Goal: Task Accomplishment & Management: Use online tool/utility

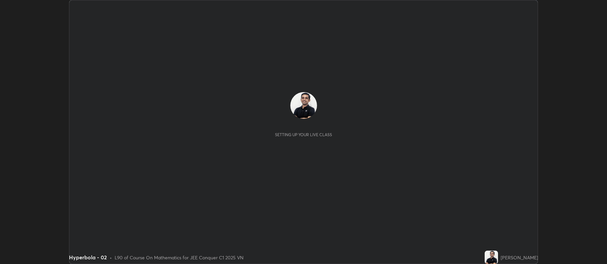
scroll to position [264, 607]
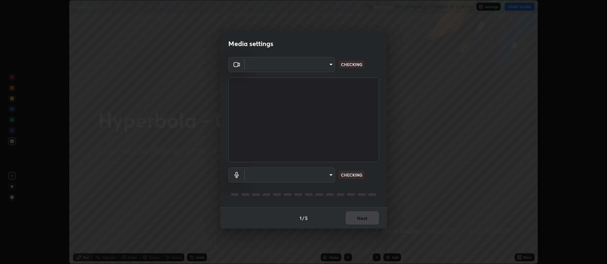
type input "516aff405987d273e063f32cb7a884c6bfcf45826045b825bb1863d7a4804d13"
type input "default"
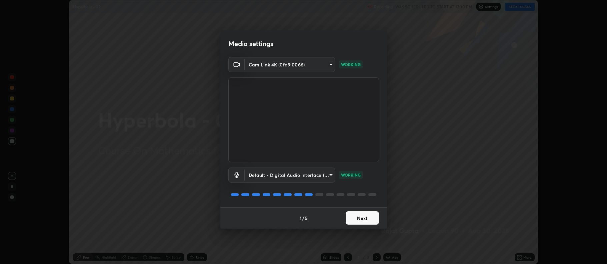
click at [366, 217] on button "Next" at bounding box center [362, 217] width 33 height 13
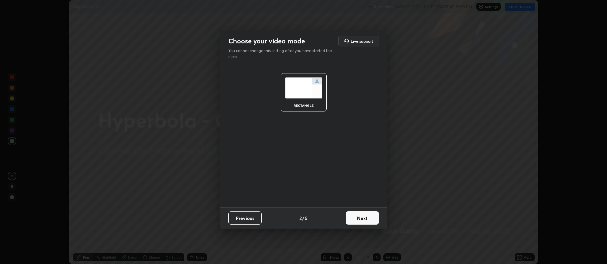
click at [362, 217] on button "Next" at bounding box center [362, 217] width 33 height 13
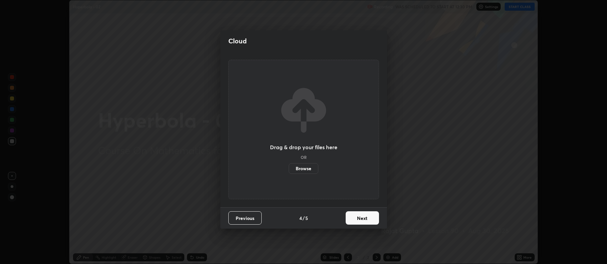
click at [363, 217] on button "Next" at bounding box center [362, 217] width 33 height 13
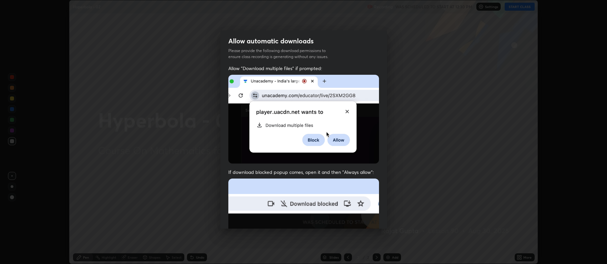
click at [332, 193] on img at bounding box center [303, 251] width 151 height 146
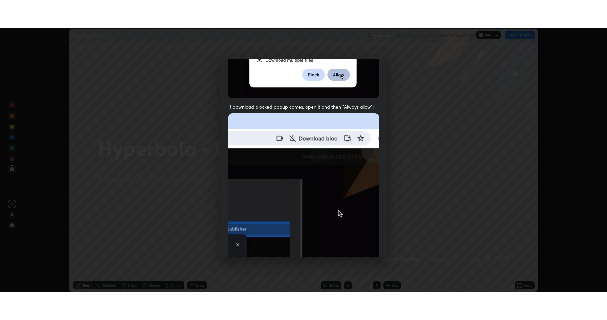
scroll to position [135, 0]
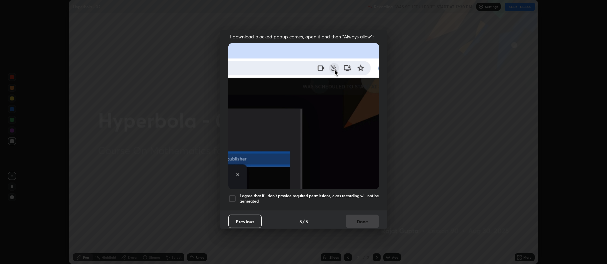
click at [232, 195] on div at bounding box center [232, 198] width 8 height 8
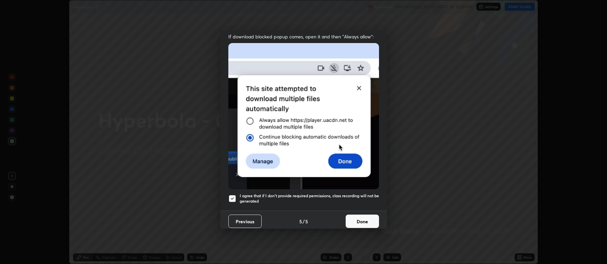
click at [364, 217] on button "Done" at bounding box center [362, 220] width 33 height 13
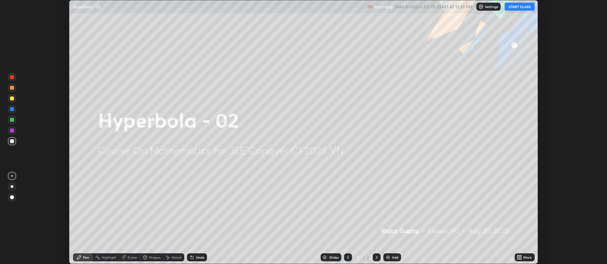
click at [519, 6] on button "START CLASS" at bounding box center [520, 7] width 30 height 8
click at [518, 256] on icon at bounding box center [518, 256] width 2 height 2
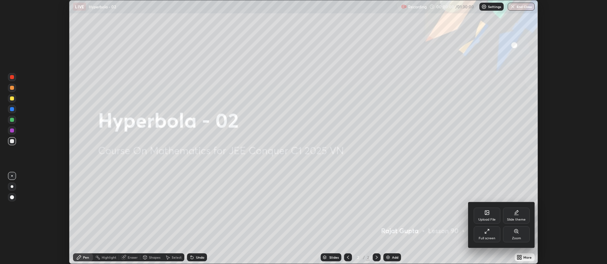
click at [483, 239] on div "Full screen" at bounding box center [487, 237] width 17 height 3
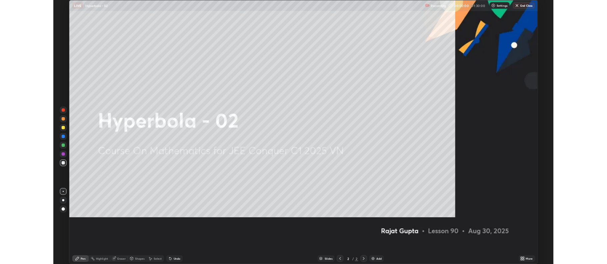
scroll to position [320, 607]
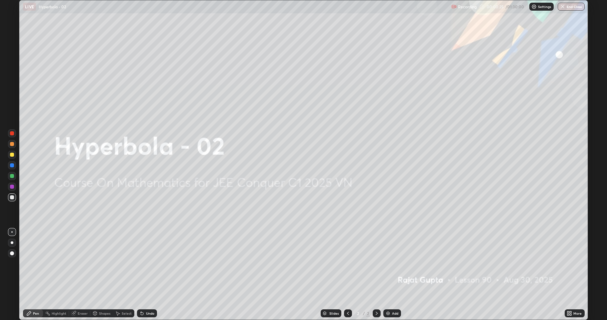
click at [397, 263] on div "Add" at bounding box center [392, 313] width 18 height 8
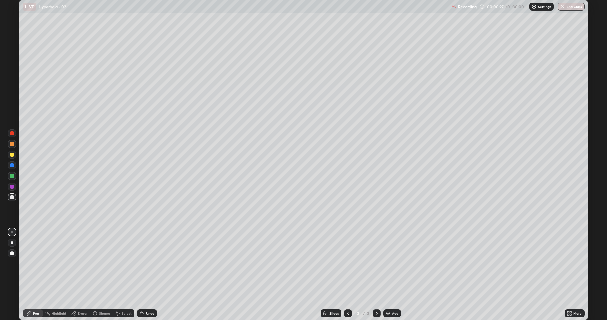
click at [573, 263] on div "More" at bounding box center [575, 313] width 20 height 8
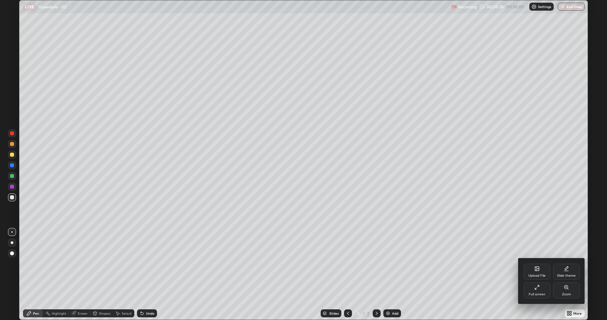
click at [491, 260] on div at bounding box center [303, 160] width 607 height 320
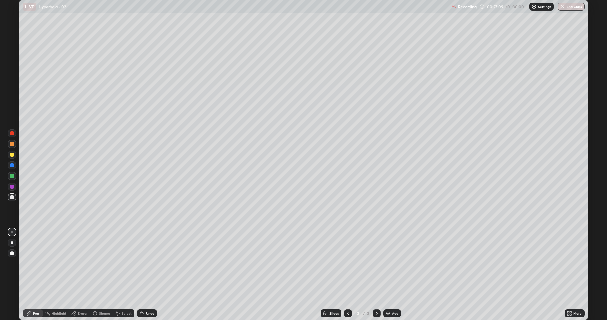
click at [395, 263] on div "Add" at bounding box center [395, 313] width 6 height 3
click at [146, 263] on div "Undo" at bounding box center [147, 313] width 20 height 8
click at [392, 263] on div "Add" at bounding box center [395, 313] width 6 height 3
click at [75, 263] on icon at bounding box center [73, 313] width 4 height 4
click at [13, 263] on icon at bounding box center [11, 291] width 5 height 6
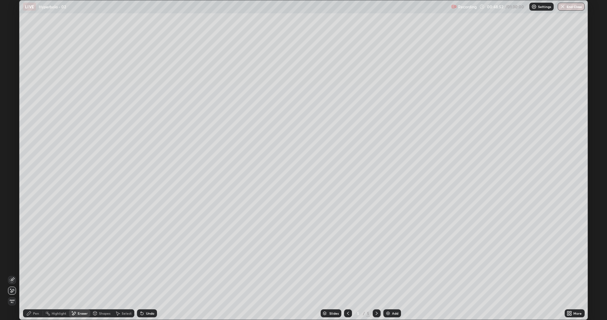
click at [28, 263] on div "Pen" at bounding box center [33, 313] width 20 height 8
click at [147, 263] on div "Undo" at bounding box center [147, 313] width 20 height 8
click at [146, 263] on div "Undo" at bounding box center [150, 313] width 8 height 3
click at [149, 263] on div "Undo" at bounding box center [150, 313] width 8 height 3
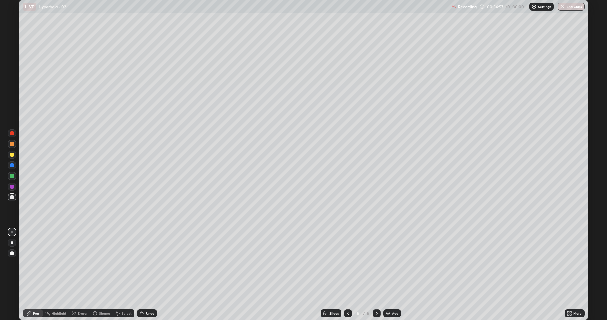
click at [151, 263] on div "Undo" at bounding box center [150, 313] width 8 height 3
click at [150, 263] on div "Undo" at bounding box center [147, 313] width 20 height 8
click at [394, 263] on div "Add" at bounding box center [395, 313] width 6 height 3
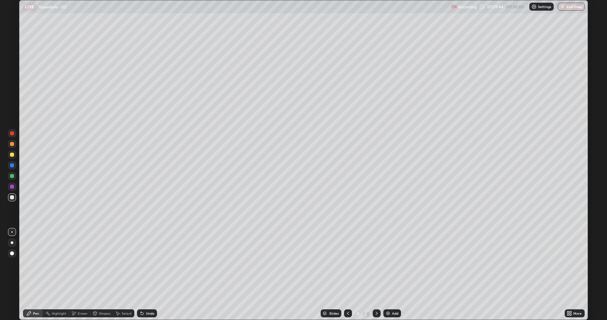
click at [254, 263] on div "Slides 6 / 6 Add" at bounding box center [361, 313] width 408 height 13
click at [256, 263] on div "Slides 6 / 6 Add" at bounding box center [361, 313] width 408 height 13
click at [254, 263] on div "Slides 6 / 6 Add" at bounding box center [361, 313] width 408 height 13
click at [397, 263] on div "Add" at bounding box center [395, 313] width 6 height 3
click at [143, 263] on icon at bounding box center [141, 313] width 5 height 5
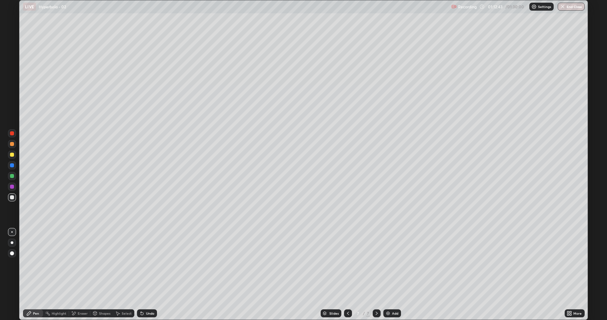
click at [144, 263] on div "Undo" at bounding box center [147, 313] width 20 height 8
click at [145, 263] on div "Undo" at bounding box center [147, 313] width 20 height 8
click at [147, 263] on div "Undo" at bounding box center [147, 313] width 20 height 8
click at [146, 263] on div "Undo" at bounding box center [147, 313] width 20 height 8
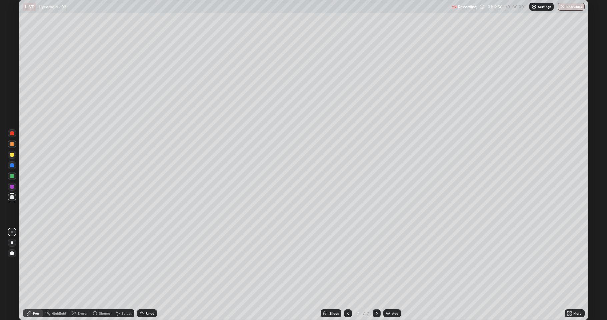
click at [146, 263] on div "Undo" at bounding box center [147, 313] width 20 height 8
click at [146, 263] on div "Undo" at bounding box center [150, 313] width 8 height 3
click at [147, 263] on div "Undo" at bounding box center [150, 313] width 8 height 3
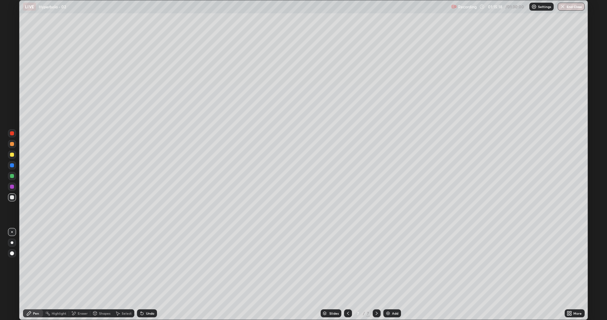
click at [395, 263] on div "Add" at bounding box center [392, 313] width 18 height 8
click at [149, 263] on div "Undo" at bounding box center [150, 313] width 8 height 3
click at [12, 144] on div at bounding box center [12, 144] width 4 height 4
click at [12, 131] on div at bounding box center [12, 133] width 8 height 8
click at [15, 144] on div at bounding box center [12, 144] width 8 height 8
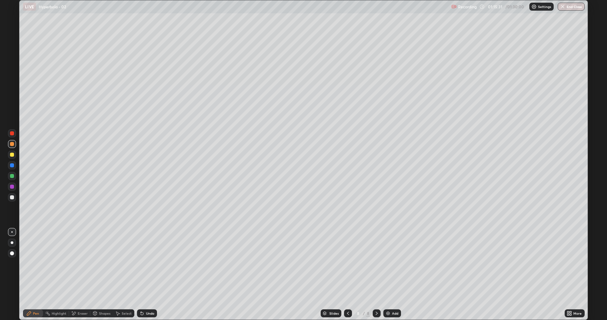
click at [13, 155] on div at bounding box center [12, 155] width 4 height 4
click at [13, 197] on div at bounding box center [12, 197] width 4 height 4
click at [85, 263] on div "Eraser" at bounding box center [79, 313] width 21 height 8
click at [29, 263] on icon at bounding box center [29, 313] width 4 height 4
click at [153, 263] on div "Undo" at bounding box center [147, 313] width 20 height 8
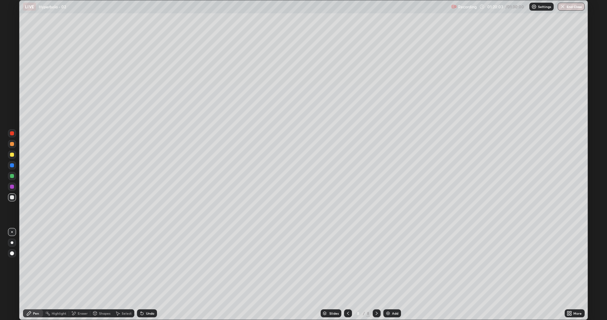
click at [151, 263] on div "Undo" at bounding box center [147, 313] width 20 height 8
click at [152, 263] on div "Undo" at bounding box center [150, 313] width 8 height 3
click at [564, 10] on button "End Class" at bounding box center [571, 7] width 26 height 8
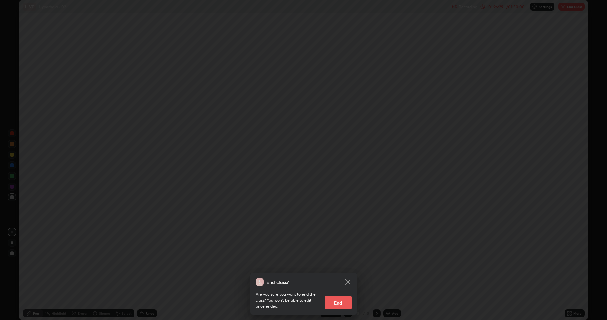
click at [336, 263] on button "End" at bounding box center [338, 302] width 27 height 13
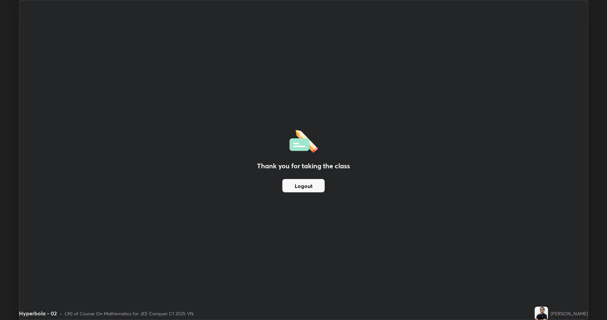
click at [294, 183] on button "Logout" at bounding box center [303, 185] width 42 height 13
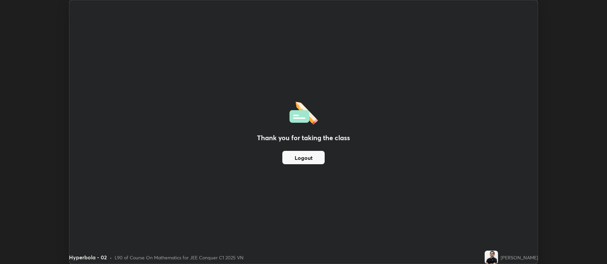
scroll to position [33063, 32720]
